Goal: Book appointment/travel/reservation

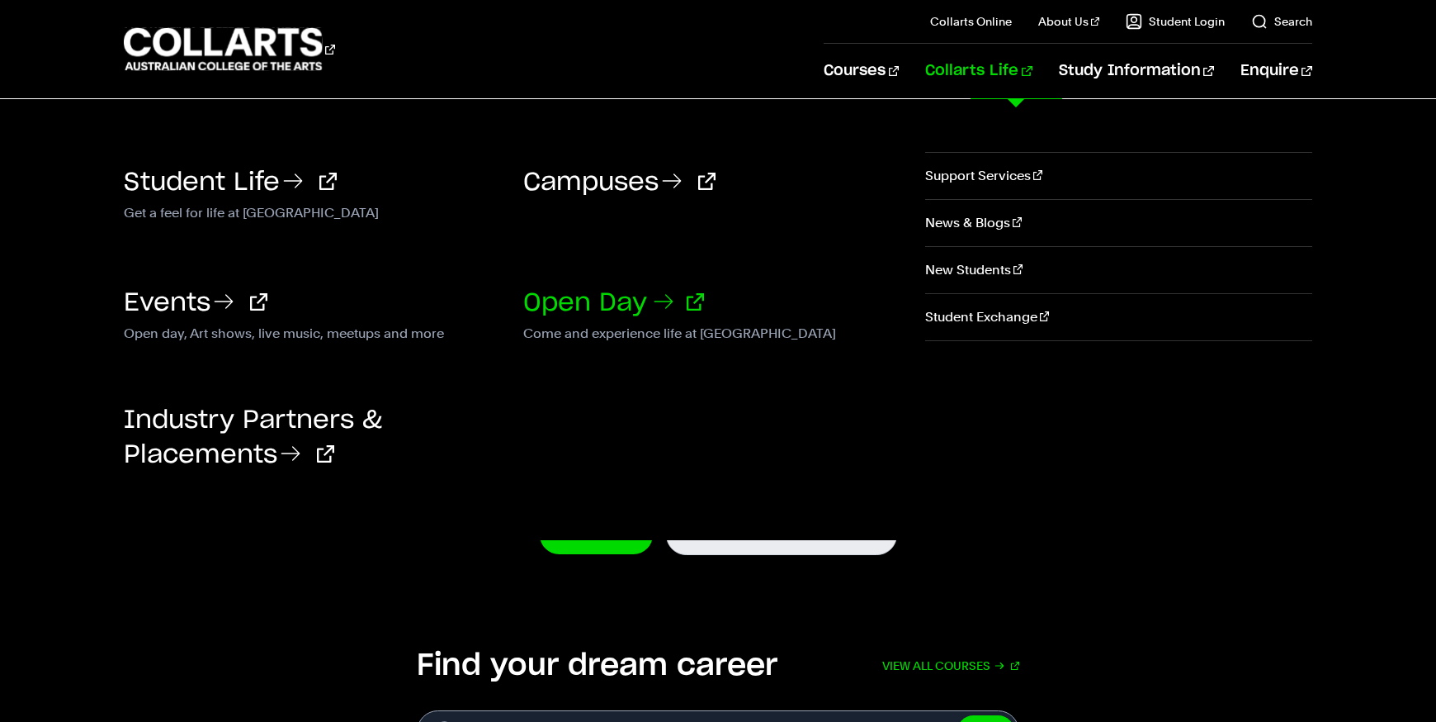
click at [639, 304] on link "Open Day" at bounding box center [613, 303] width 181 height 25
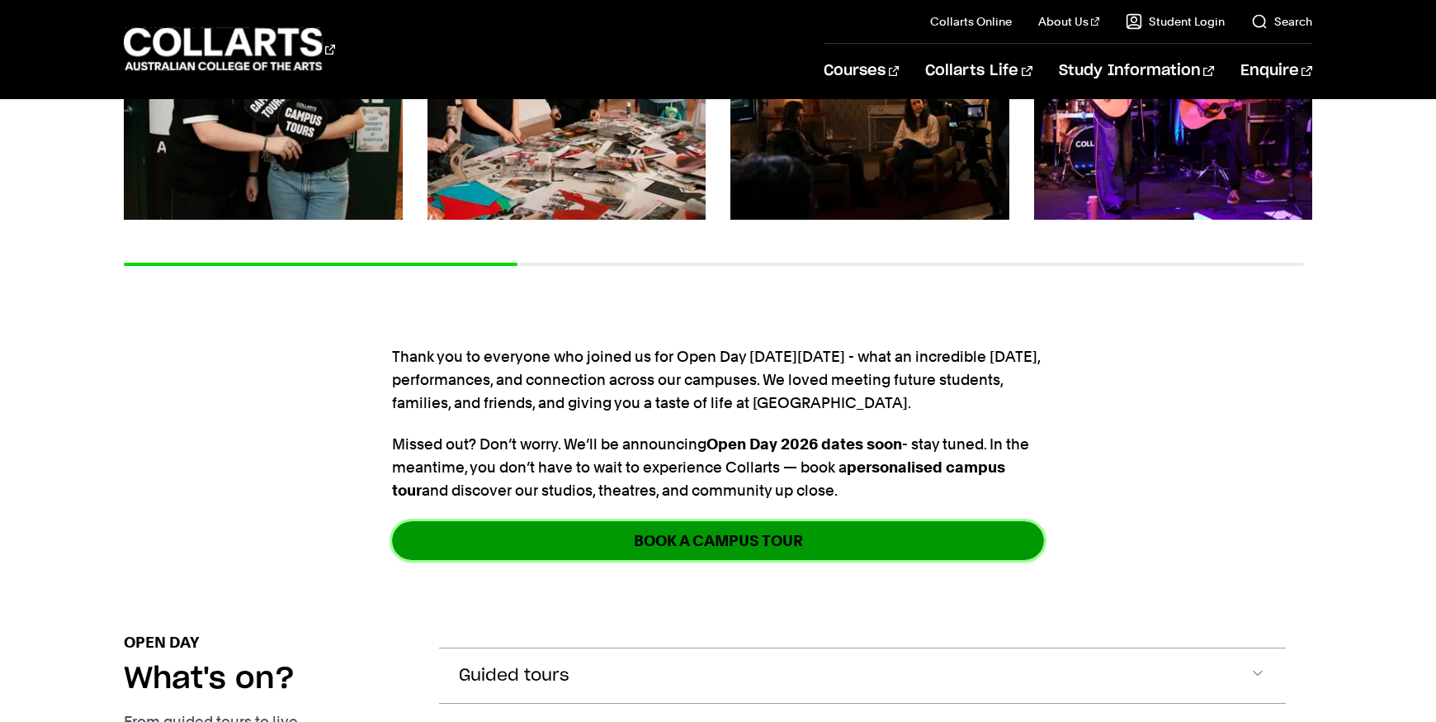
click at [634, 539] on strong "Book a Campus Tour" at bounding box center [718, 540] width 169 height 19
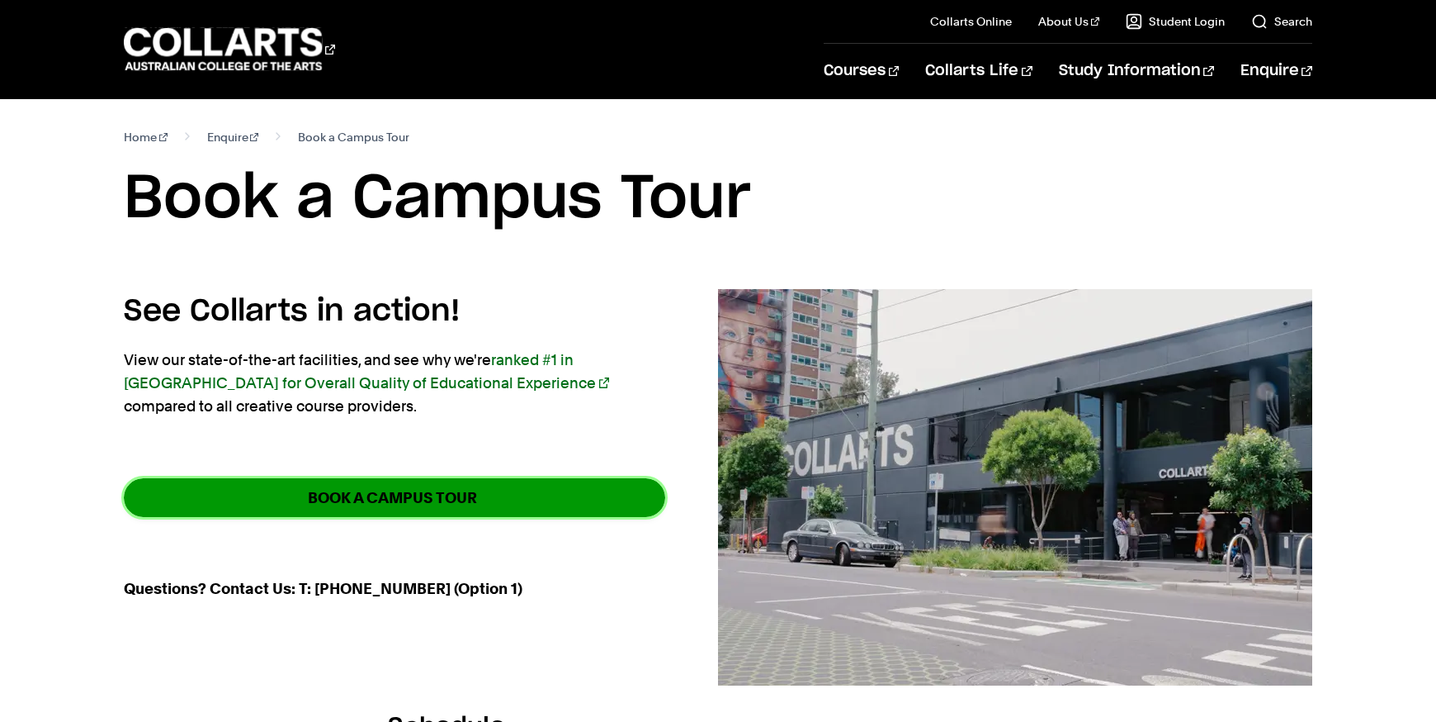
click at [572, 502] on link "BOOK A CAMPUS TOUR" at bounding box center [395, 497] width 542 height 39
